Goal: Navigation & Orientation: Find specific page/section

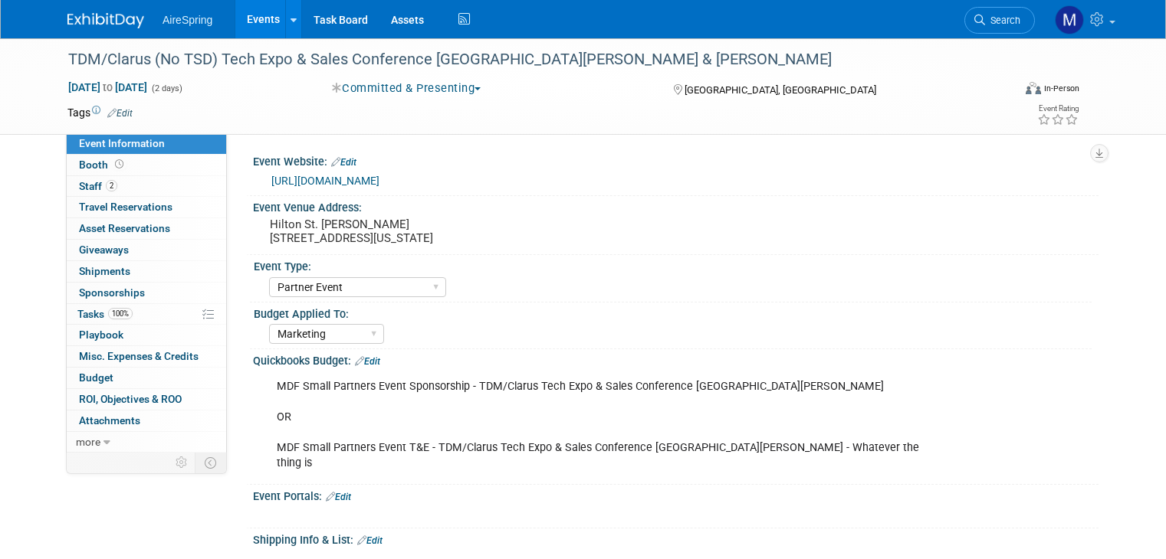
select select "Partner Event"
select select "Marketing"
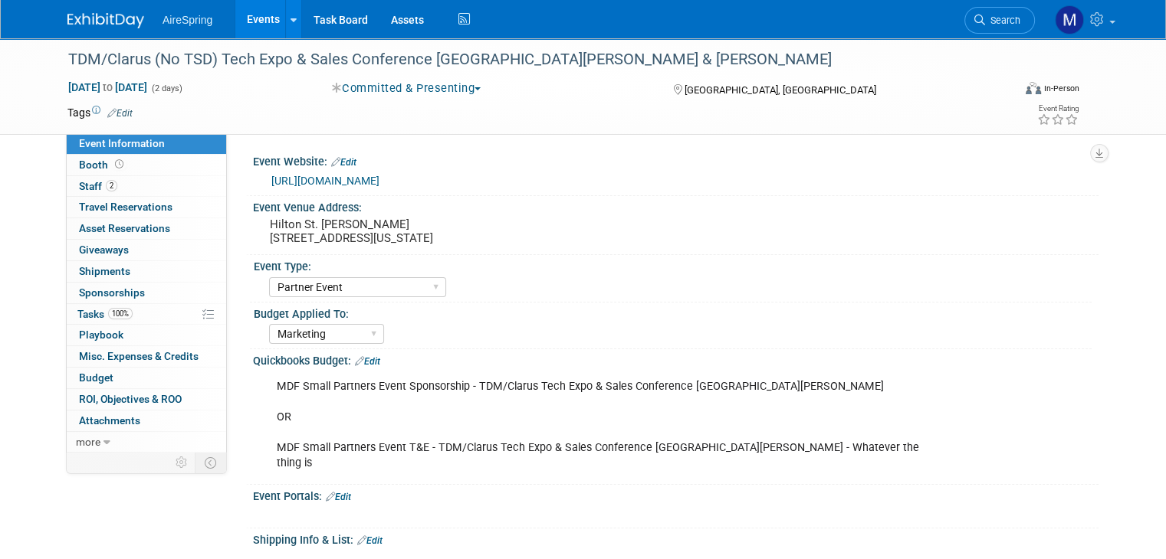
click at [100, 29] on div "AireSpring Events Add Event Bulk Upload Events Shareable Event Boards Recently …" at bounding box center [582, 19] width 1031 height 38
click at [95, 18] on img at bounding box center [105, 20] width 77 height 15
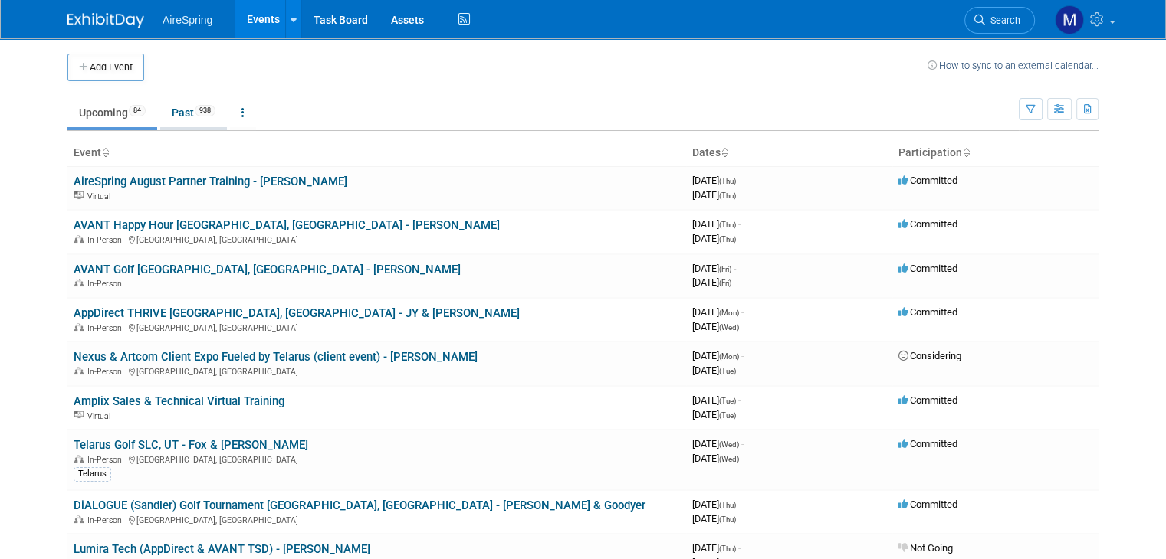
click at [164, 113] on link "Past 938" at bounding box center [193, 112] width 67 height 29
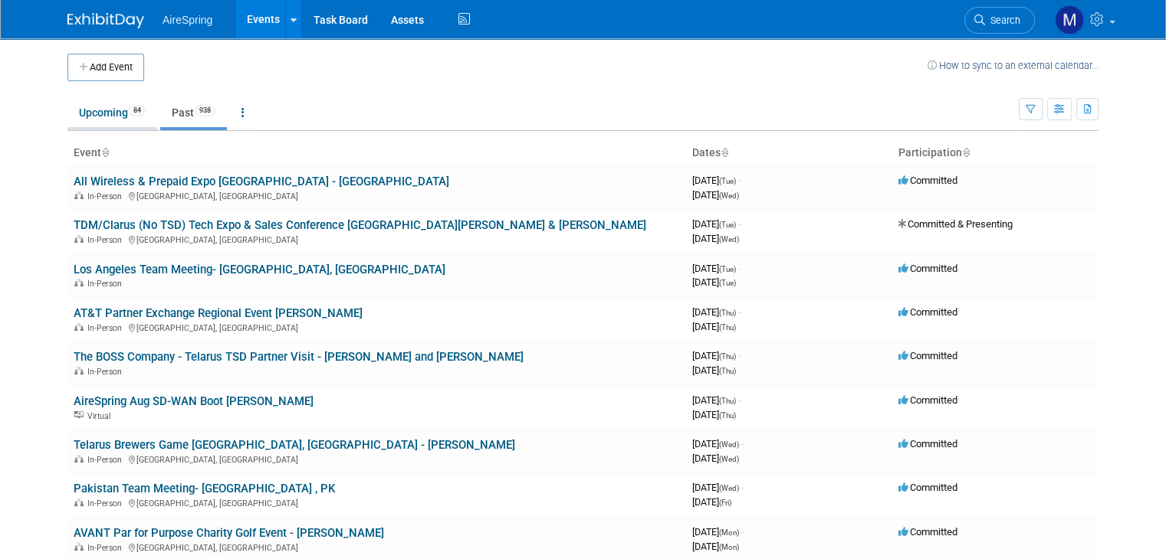
click at [94, 116] on link "Upcoming 84" at bounding box center [112, 112] width 90 height 29
